Goal: Task Accomplishment & Management: Use online tool/utility

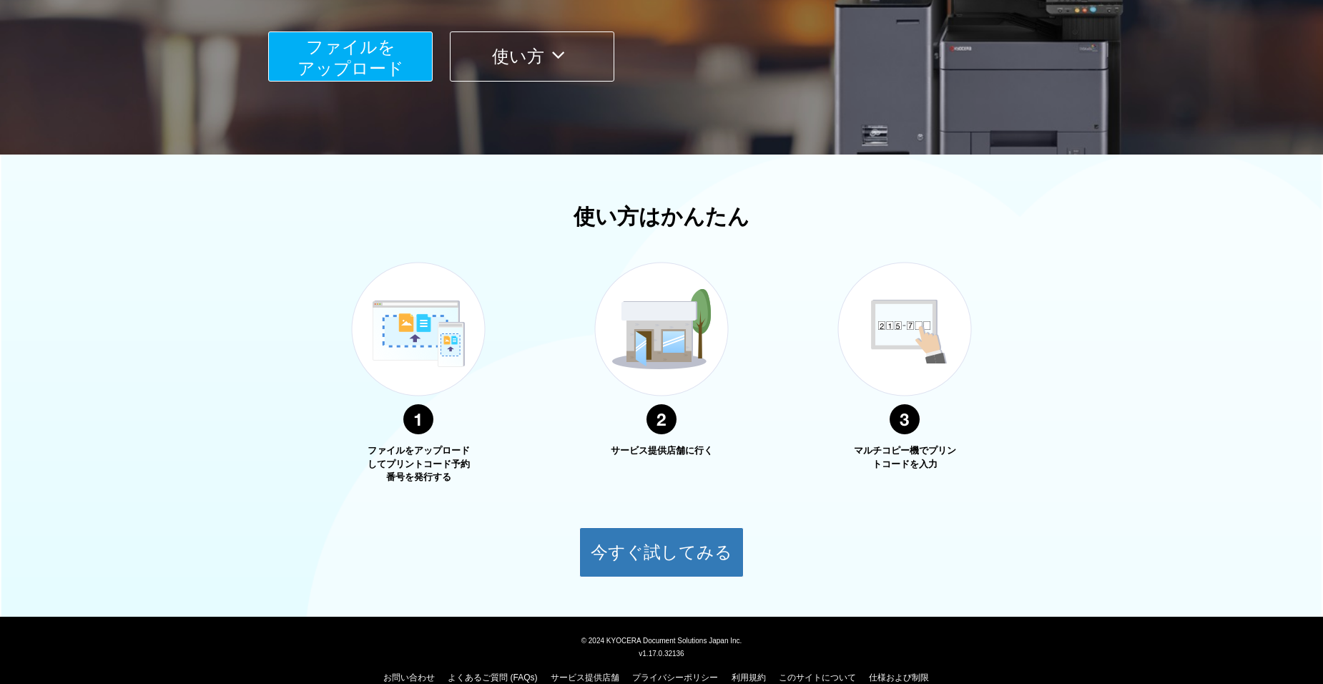
scroll to position [332, 0]
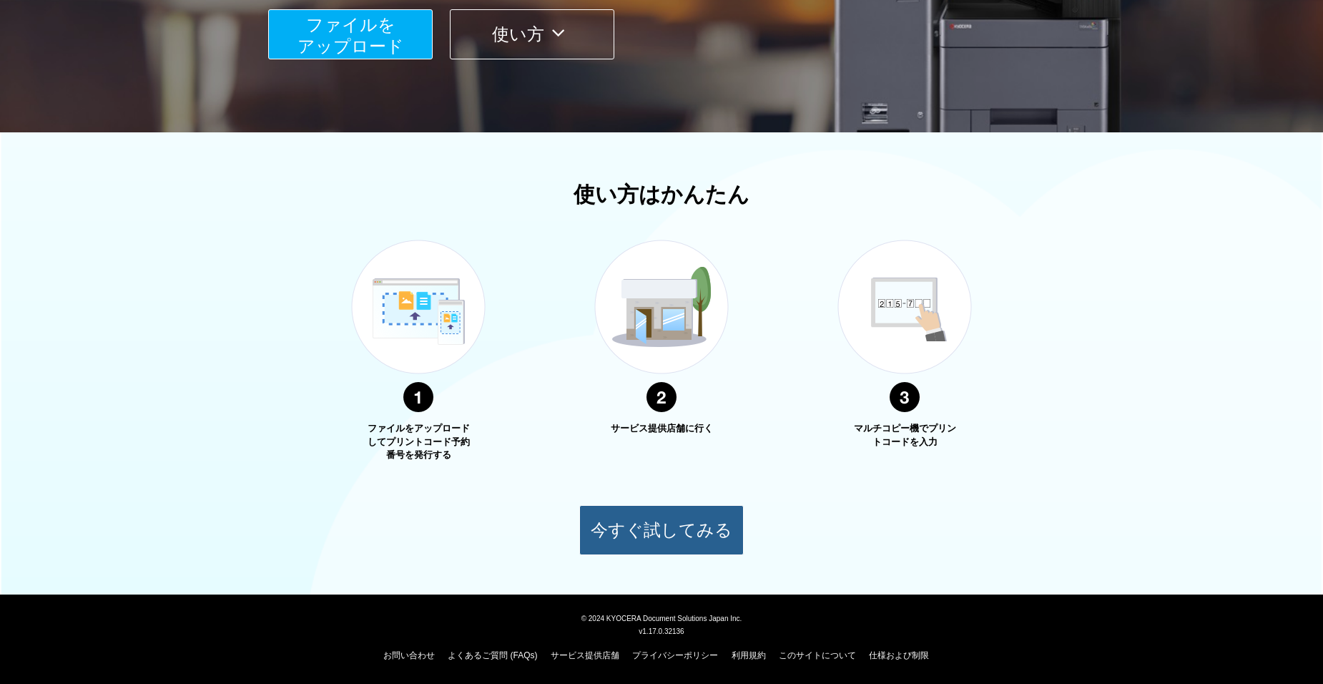
click at [606, 513] on button "今すぐ試してみる" at bounding box center [661, 530] width 164 height 50
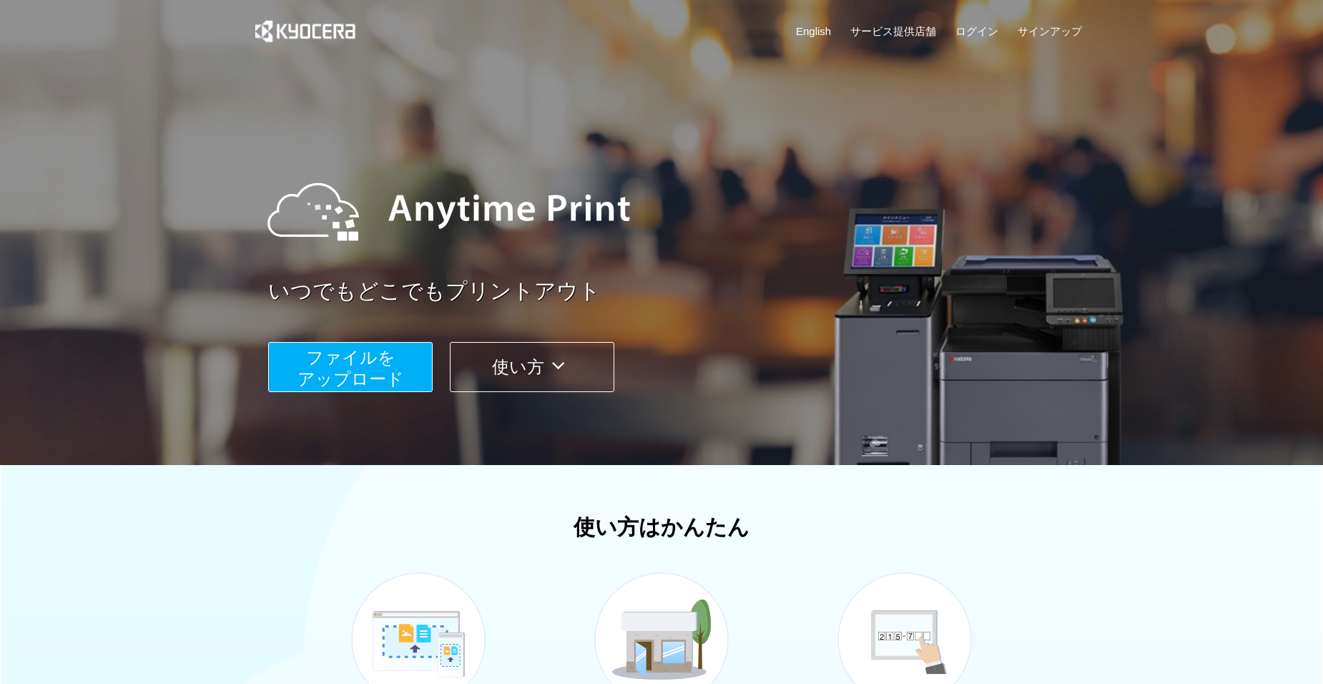
click at [359, 368] on span "ファイルを ​​アップロード" at bounding box center [350, 368] width 107 height 41
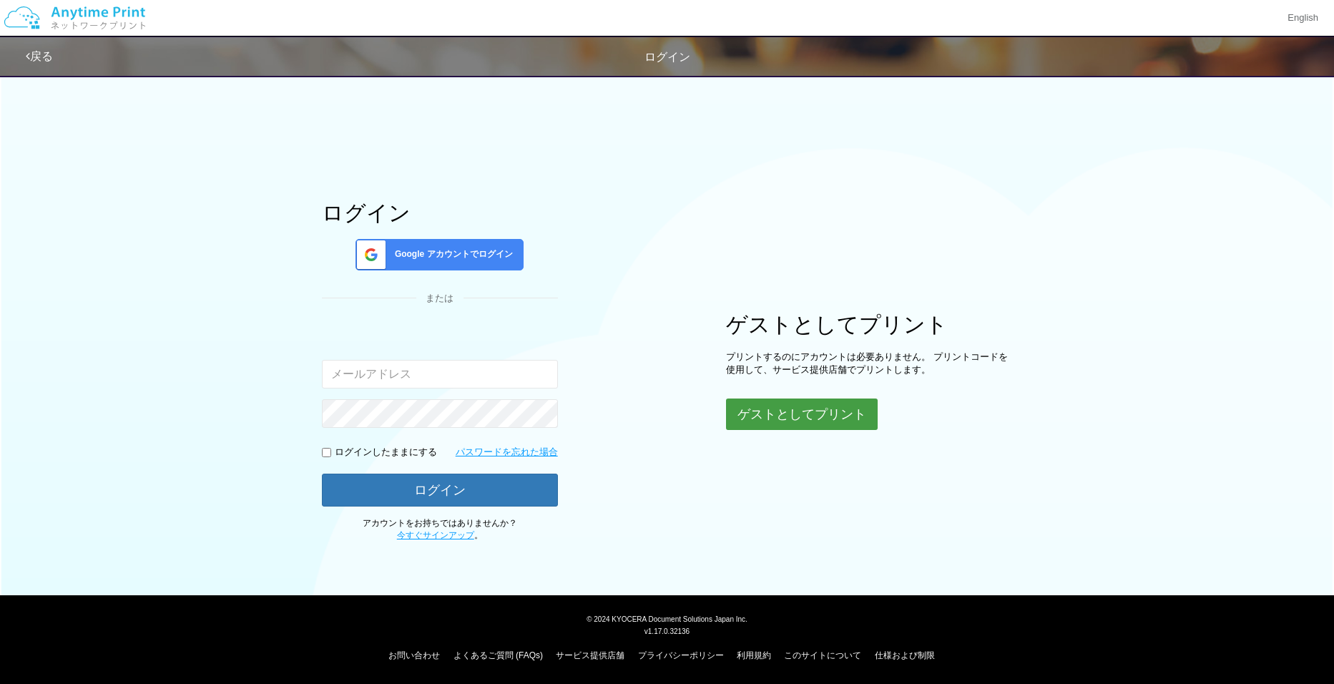
click at [757, 418] on button "ゲストとしてプリント" at bounding box center [802, 413] width 152 height 31
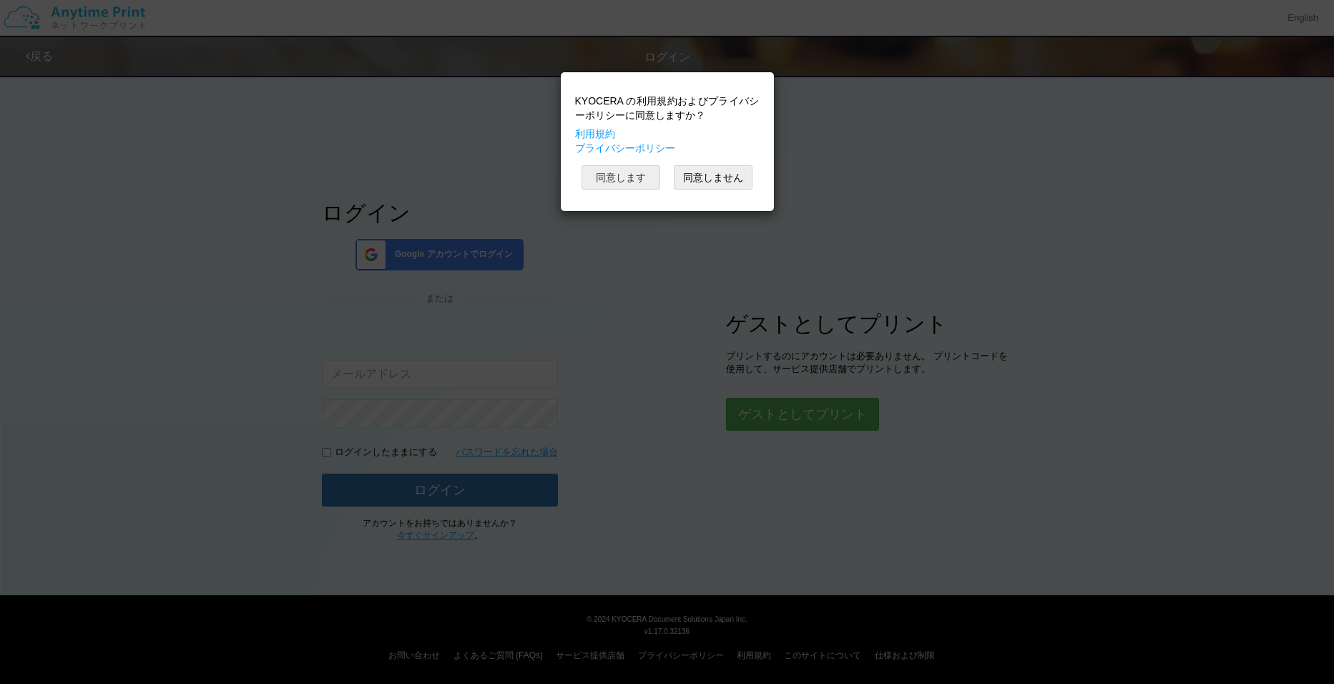
click at [624, 172] on button "同意します" at bounding box center [620, 177] width 79 height 24
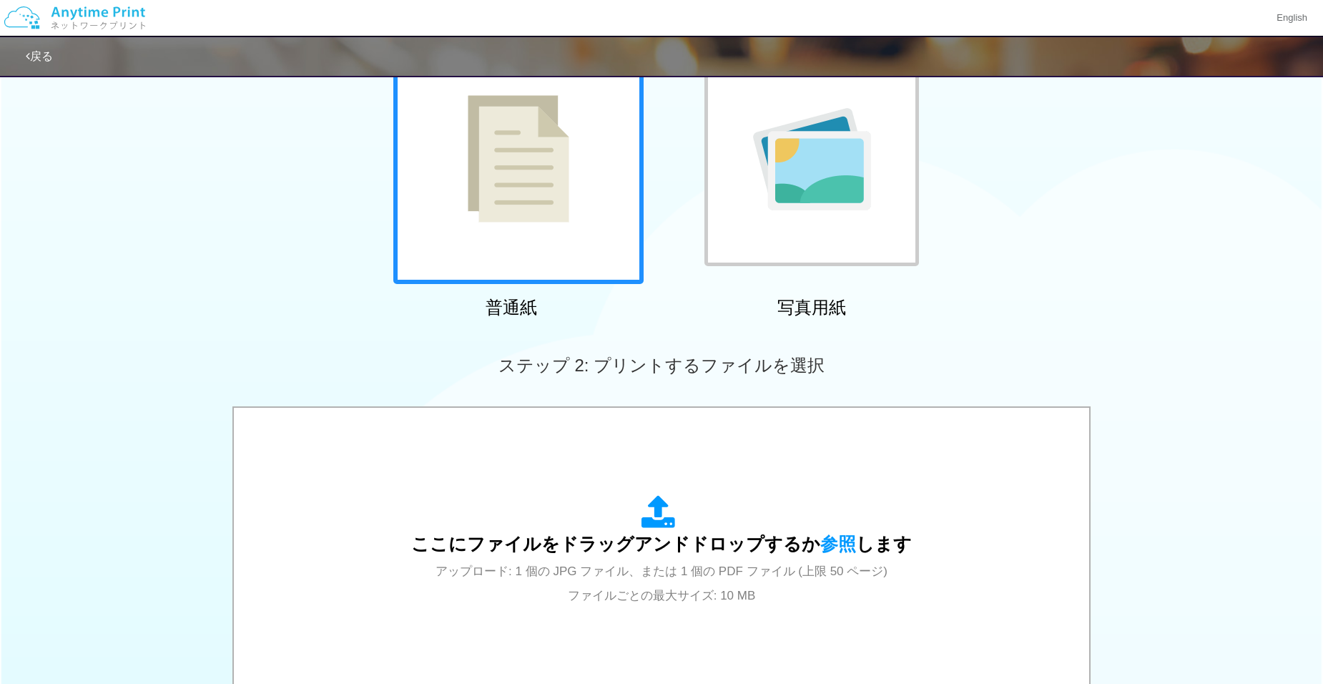
scroll to position [72, 0]
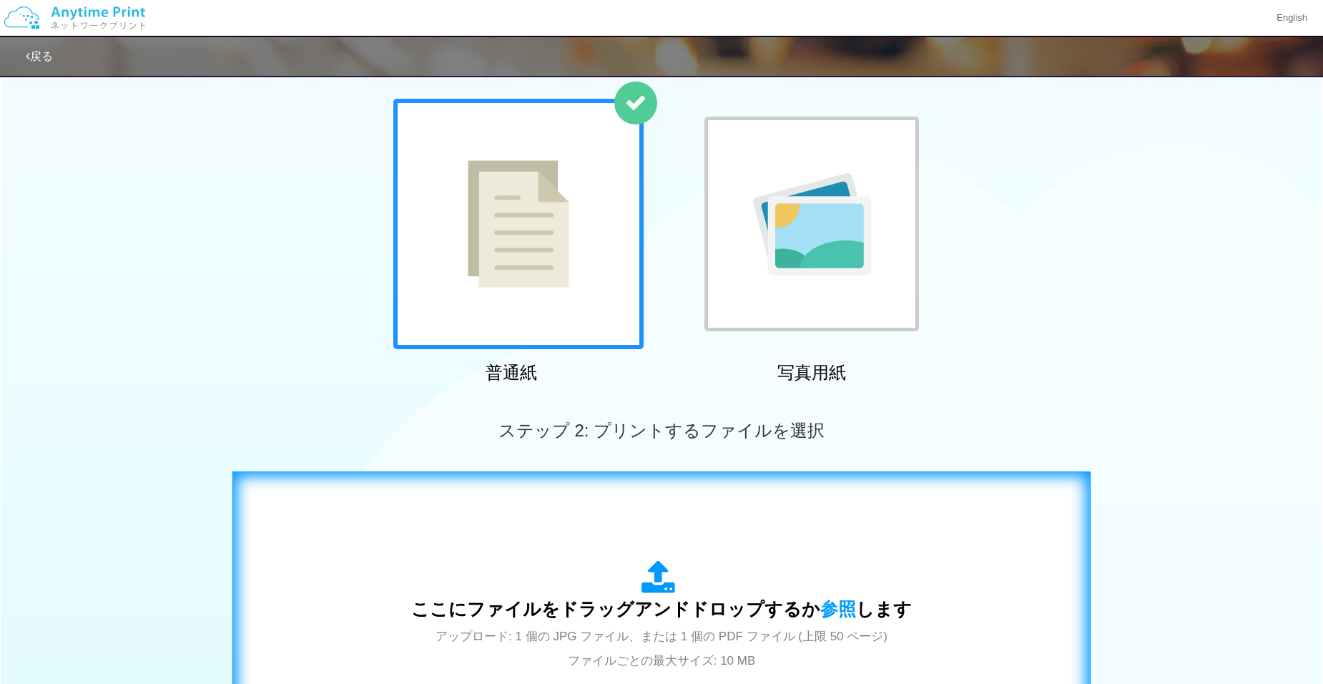
click at [619, 637] on span "アップロード: 1 個の JPG ファイル、または 1 個の PDF ファイル (上限 50 ページ) ファイルごとの最大サイズ: 10 MB" at bounding box center [661, 648] width 452 height 38
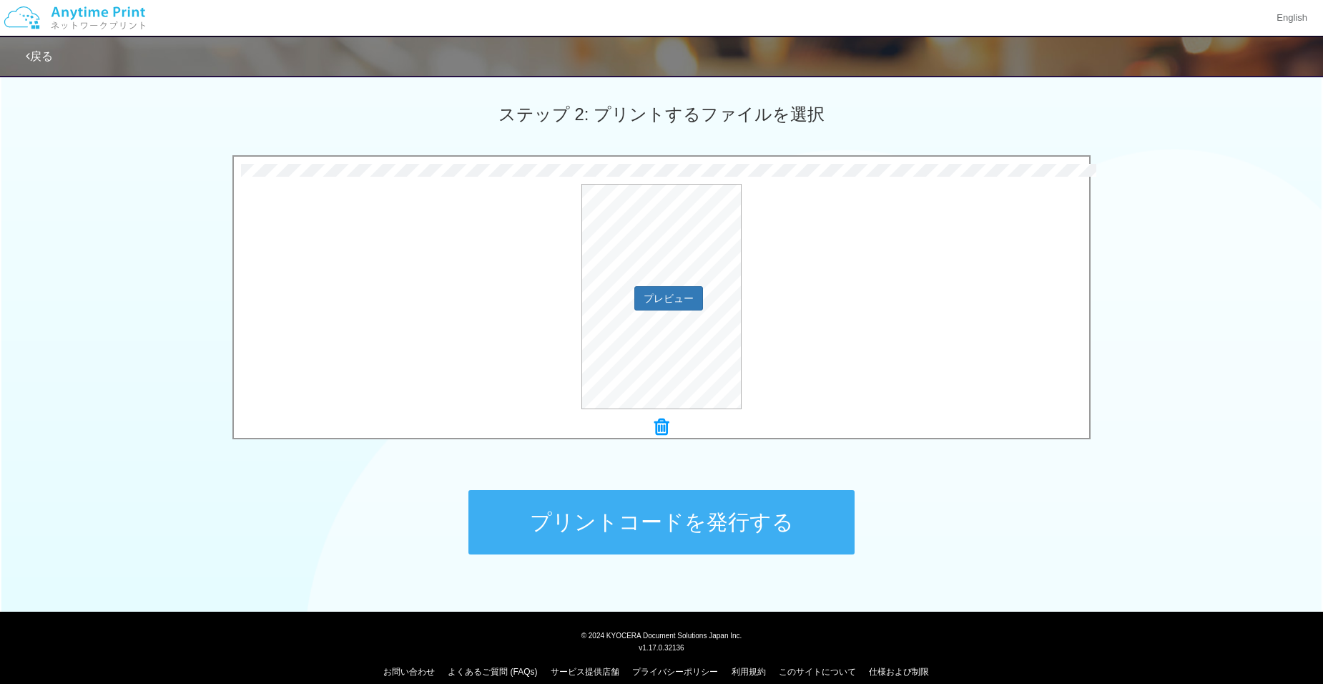
scroll to position [404, 0]
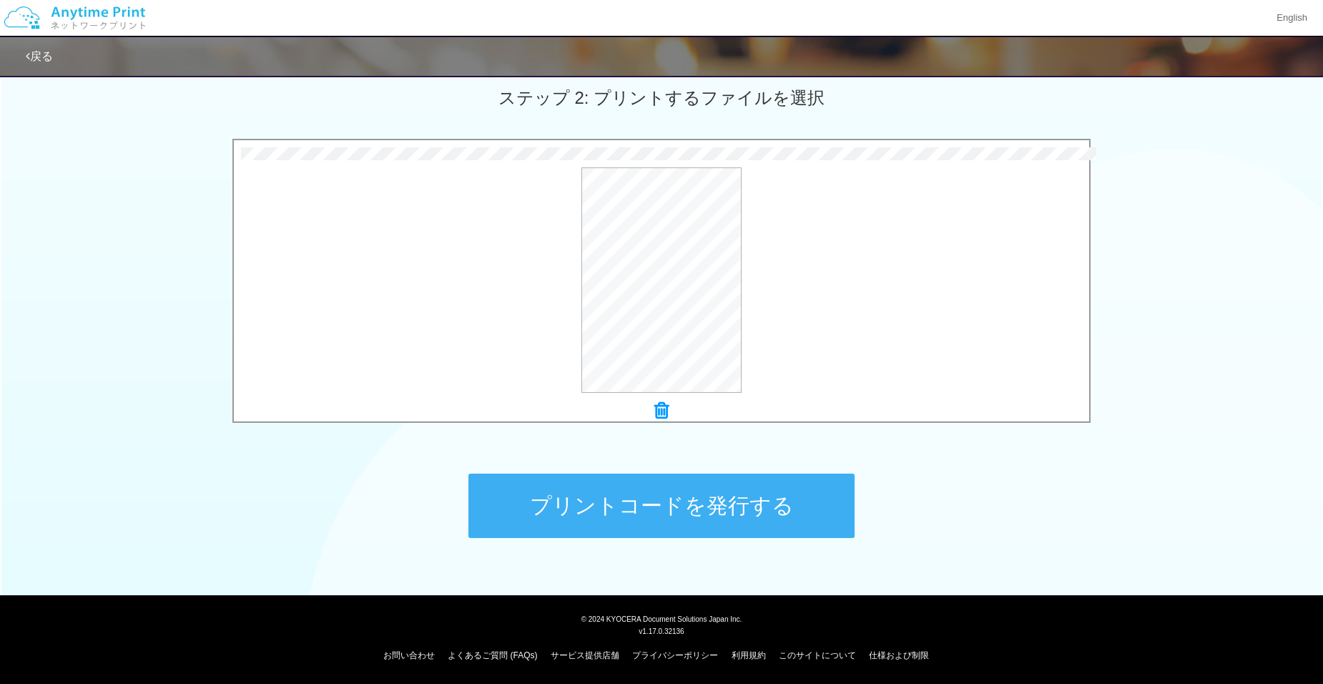
click at [666, 490] on button "プリントコードを発行する" at bounding box center [661, 505] width 386 height 64
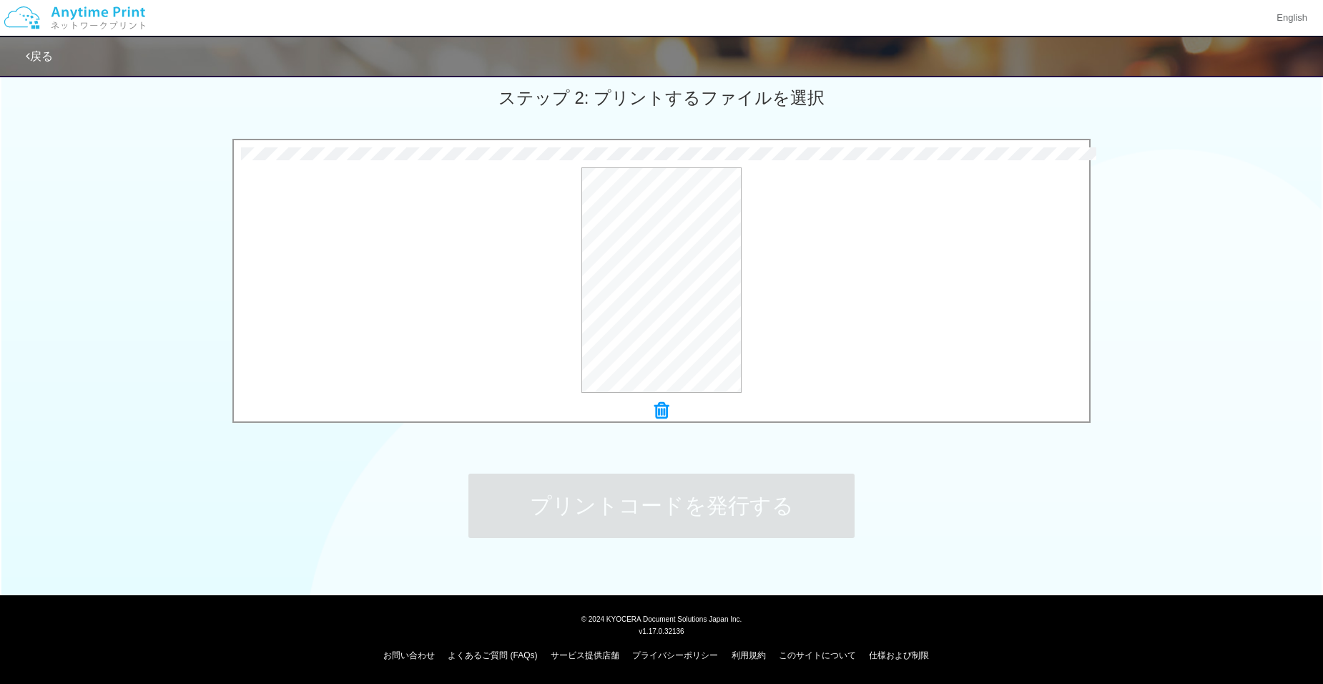
scroll to position [0, 0]
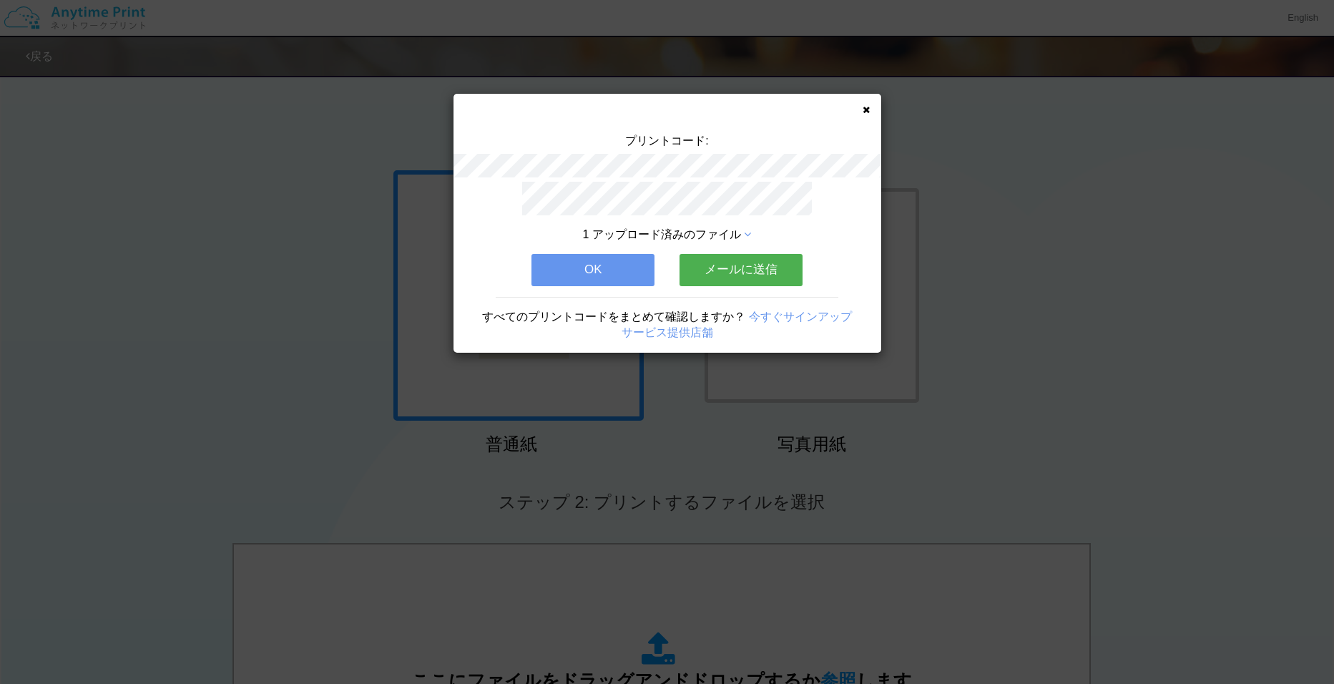
click at [625, 271] on button "OK" at bounding box center [592, 269] width 123 height 31
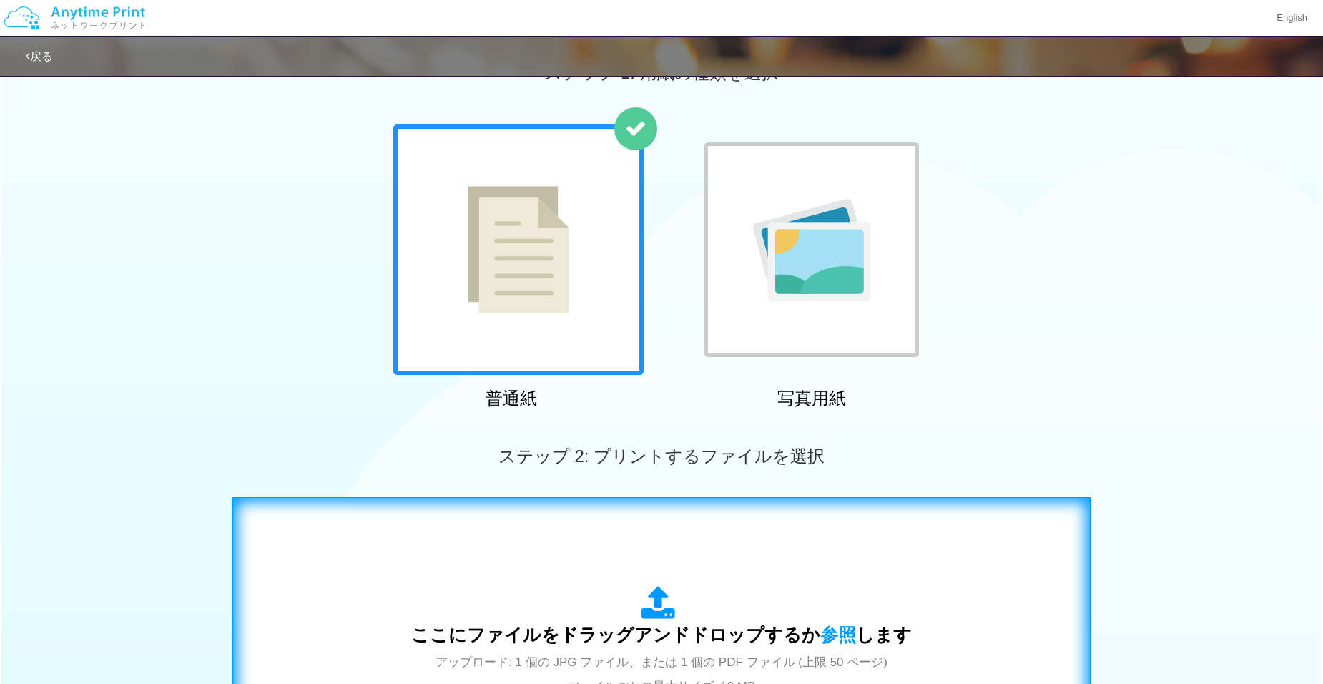
scroll to position [286, 0]
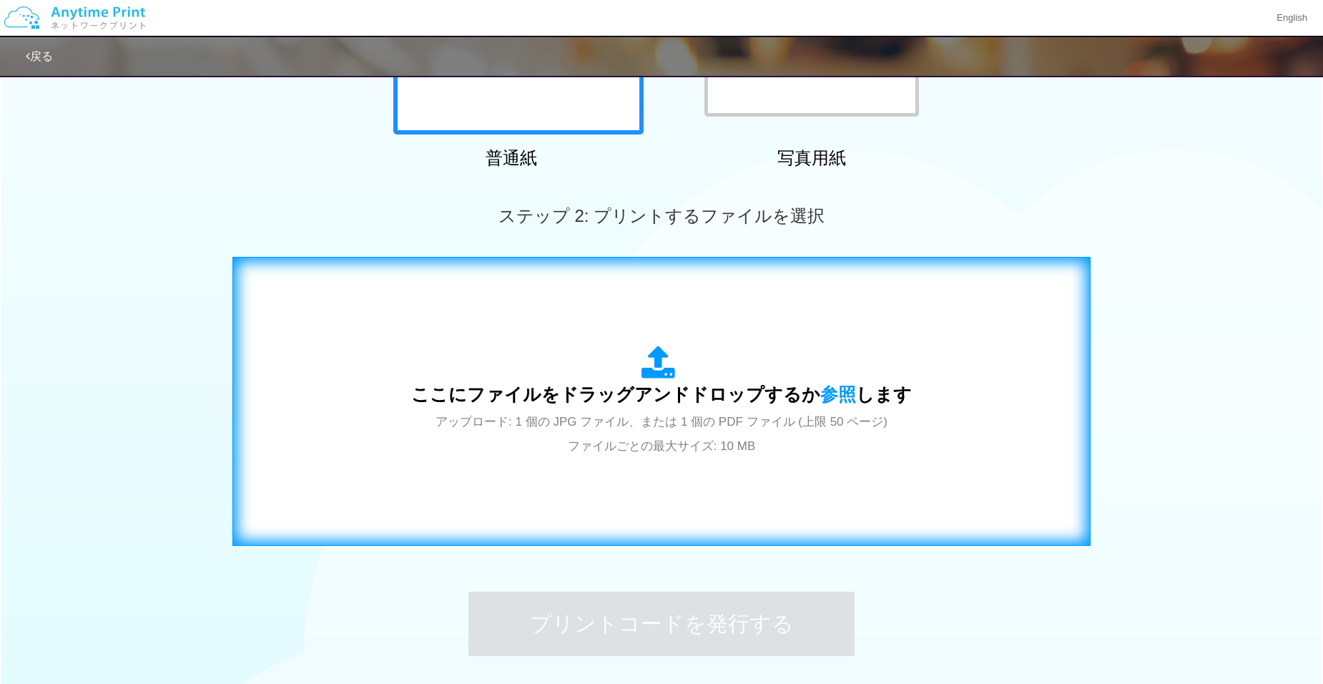
click at [598, 446] on span "アップロード: 1 個の JPG ファイル、または 1 個の PDF ファイル (上限 50 ページ) ファイルごとの最大サイズ: 10 MB" at bounding box center [661, 434] width 452 height 38
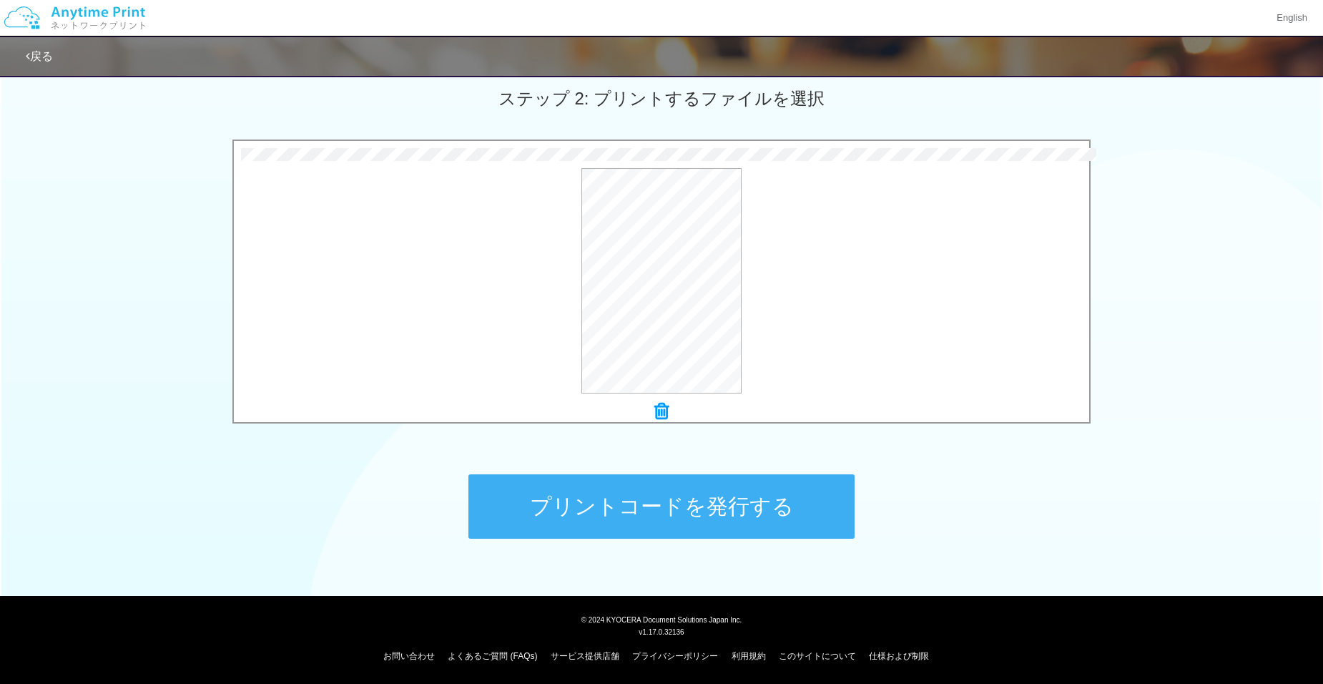
scroll to position [404, 0]
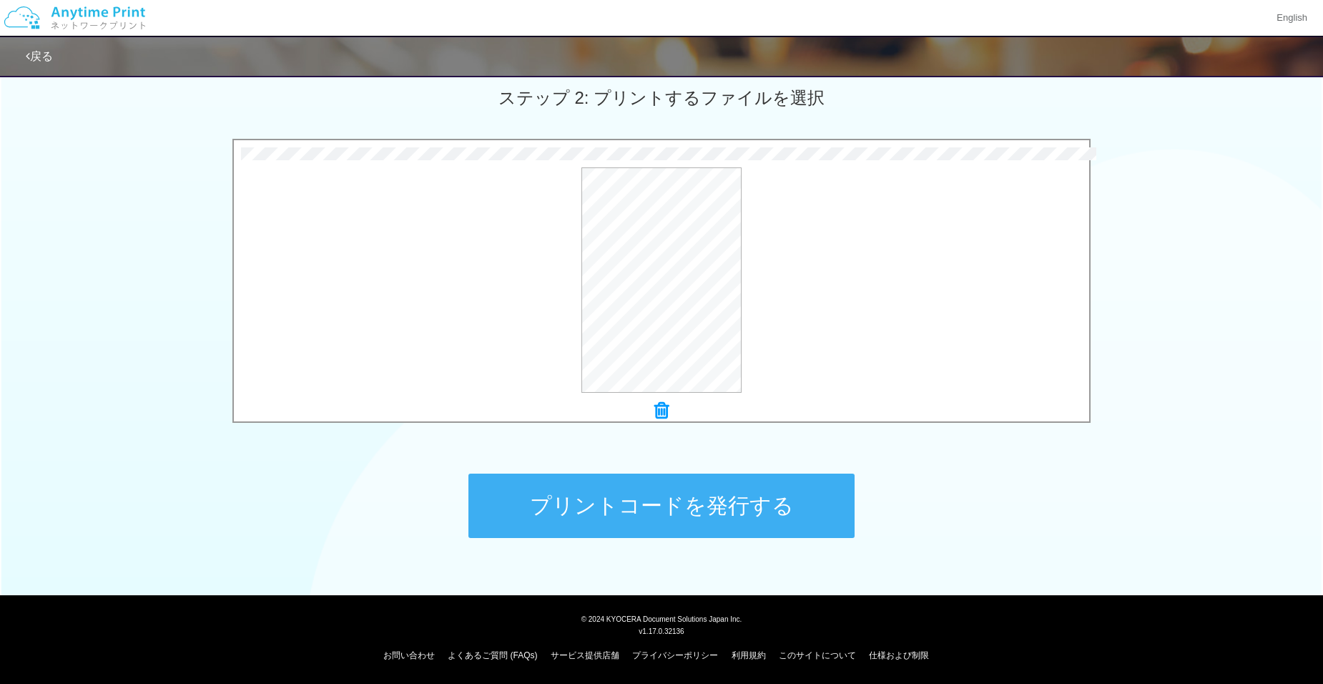
click at [721, 499] on button "プリントコードを発行する" at bounding box center [661, 505] width 386 height 64
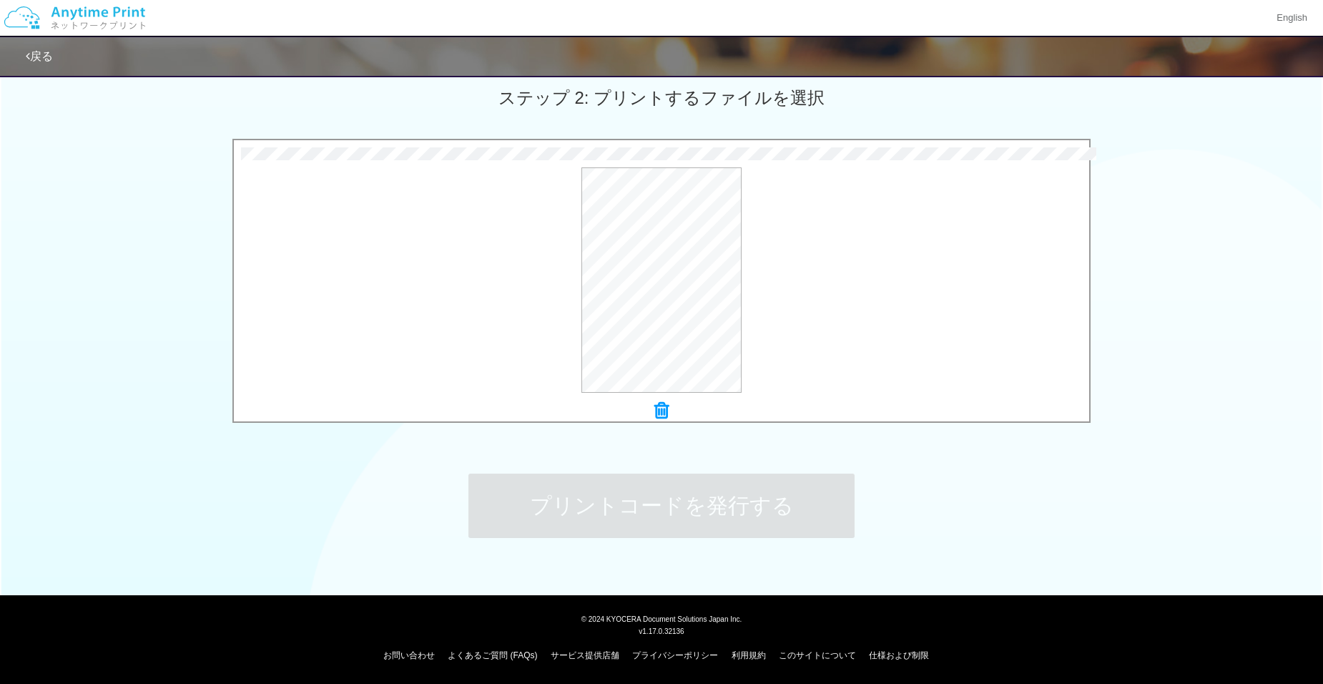
scroll to position [0, 0]
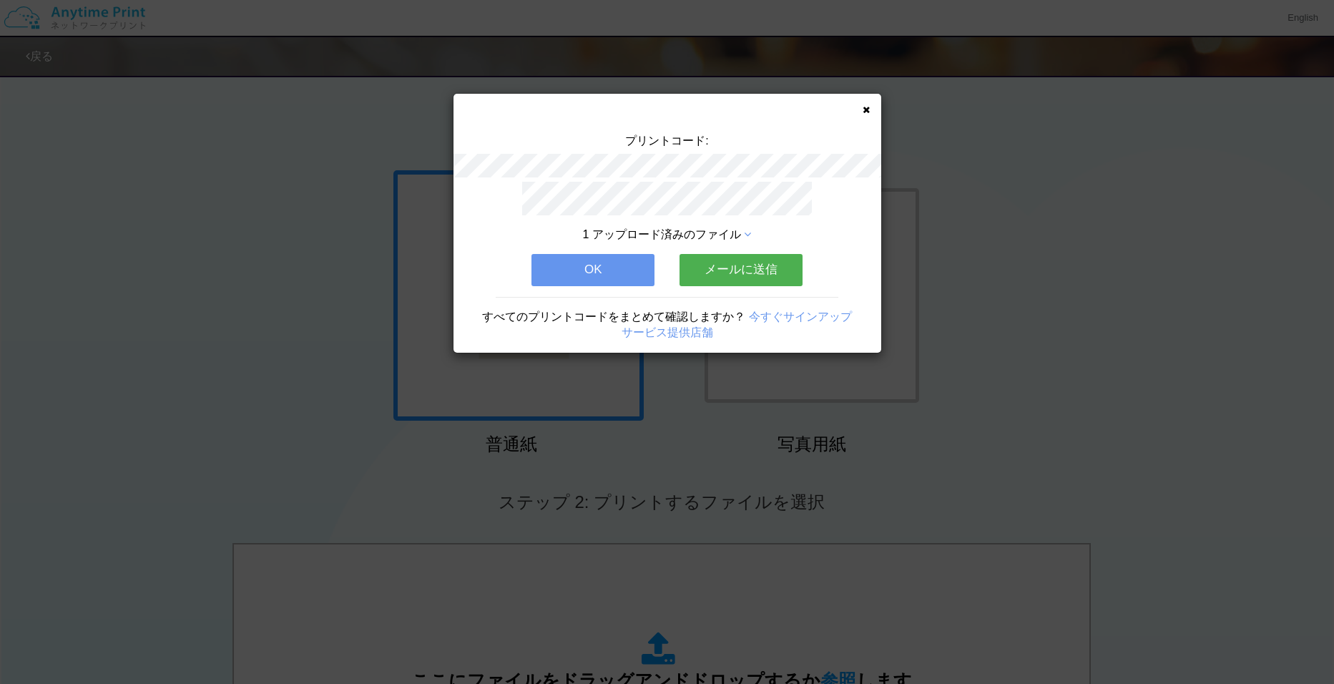
click at [576, 265] on button "OK" at bounding box center [592, 269] width 123 height 31
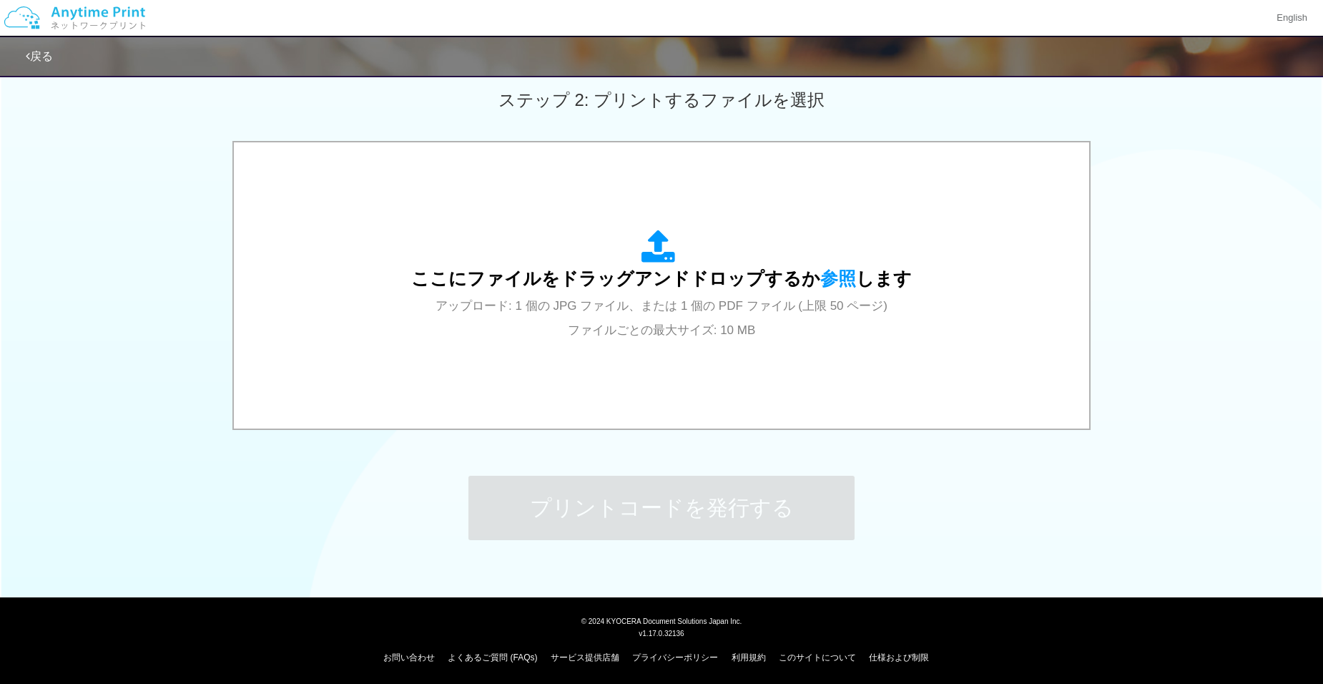
scroll to position [404, 0]
